Goal: Task Accomplishment & Management: Manage account settings

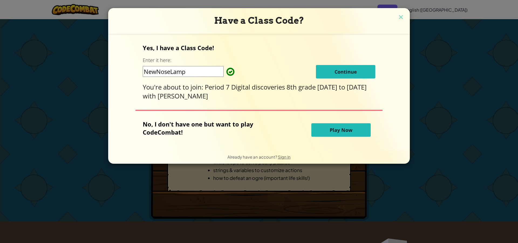
click at [329, 68] on button "Continue" at bounding box center [345, 71] width 59 height 13
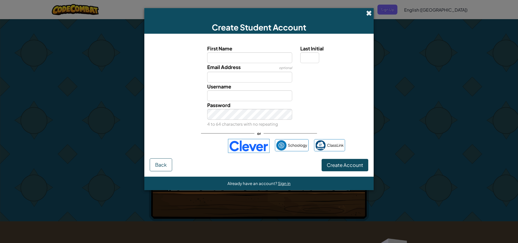
click at [371, 11] on span at bounding box center [369, 13] width 6 height 6
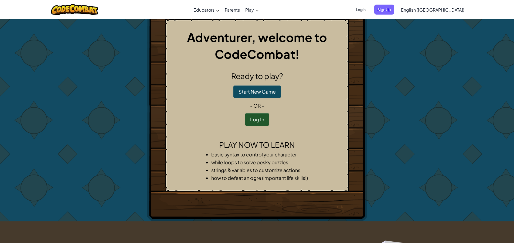
click at [369, 9] on span "Login" at bounding box center [361, 10] width 16 height 10
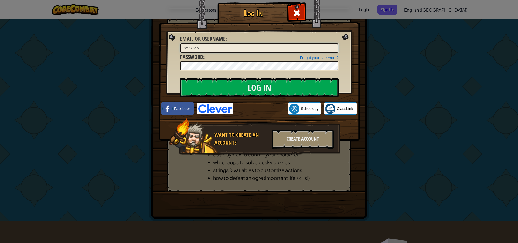
type input "s537345"
click at [263, 82] on input "Log In" at bounding box center [259, 87] width 159 height 19
